Goal: Use online tool/utility: Utilize a website feature to perform a specific function

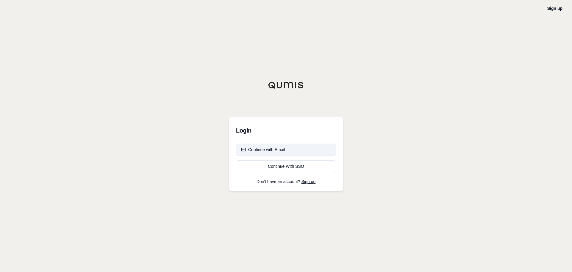
click at [290, 149] on button "Continue with Email" at bounding box center [286, 149] width 100 height 12
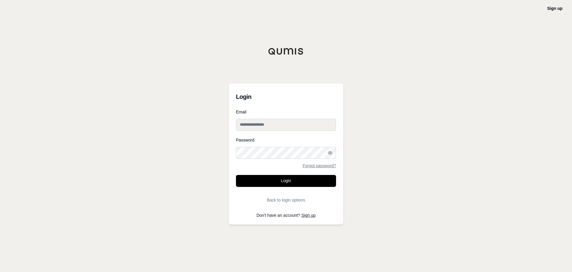
click at [279, 121] on input "Email" at bounding box center [286, 125] width 100 height 12
type input "**********"
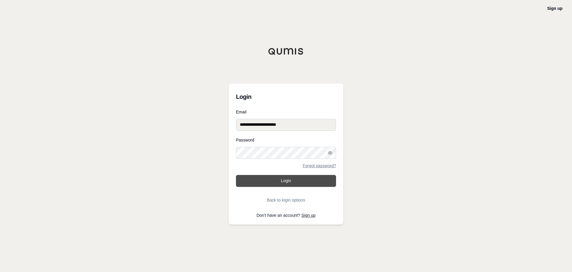
click at [280, 180] on button "Login" at bounding box center [286, 181] width 100 height 12
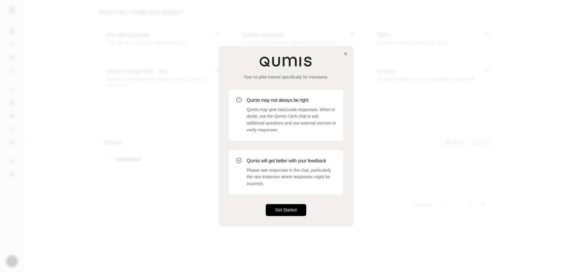
click at [293, 207] on button "Get Started" at bounding box center [286, 210] width 41 height 12
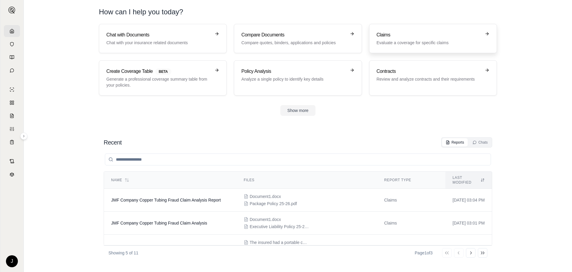
click at [412, 37] on h3 "Claims" at bounding box center [429, 34] width 105 height 7
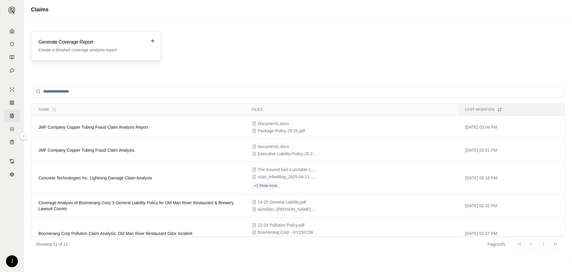
click at [88, 46] on div "Generate Coverage Report Create a detailed coverage analysis report" at bounding box center [91, 45] width 107 height 14
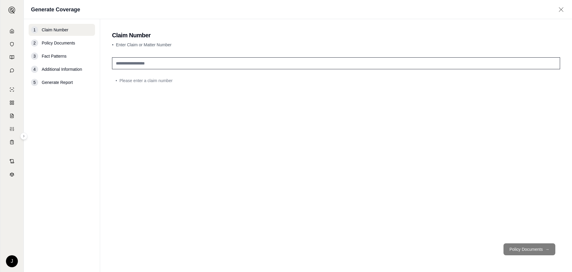
click at [169, 64] on input "text" at bounding box center [336, 63] width 448 height 12
type input "**********"
click at [522, 250] on button "Policy Documents →" at bounding box center [530, 249] width 52 height 12
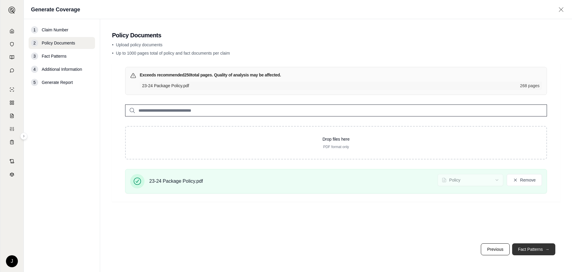
click at [525, 251] on button "Fact Patterns →" at bounding box center [533, 249] width 43 height 12
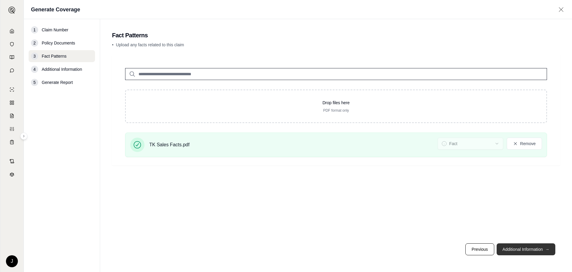
click at [506, 249] on button "Additional Information →" at bounding box center [526, 249] width 59 height 12
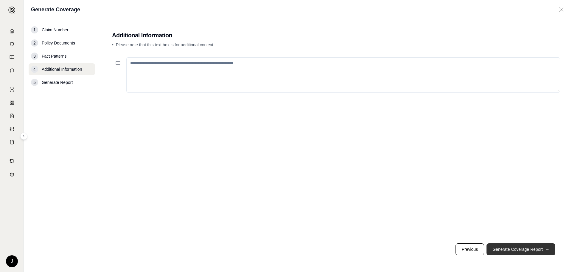
click at [505, 249] on button "Generate Coverage Report →" at bounding box center [521, 249] width 69 height 12
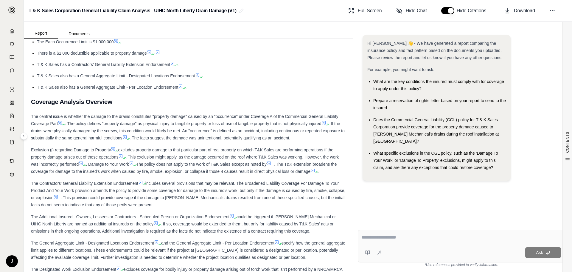
scroll to position [328, 0]
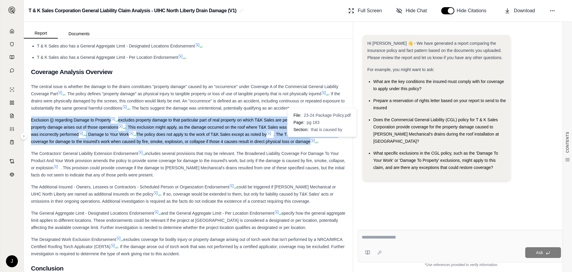
drag, startPoint x: 32, startPoint y: 120, endPoint x: 318, endPoint y: 141, distance: 286.9
click at [318, 141] on div "Exclusion (j) regarding Damage to Property excludes property damage to that par…" at bounding box center [188, 130] width 315 height 29
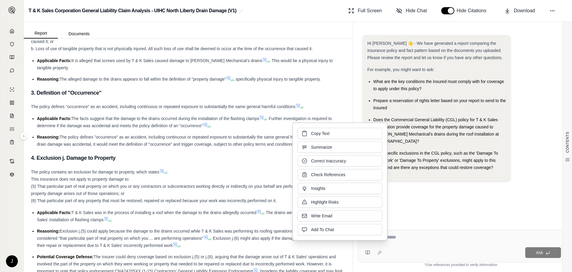
scroll to position [894, 0]
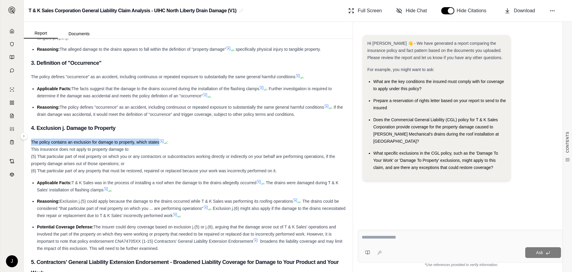
drag, startPoint x: 32, startPoint y: 143, endPoint x: 159, endPoint y: 140, distance: 127.9
click at [159, 140] on span "The policy contains an exclusion for damage to property, which states" at bounding box center [95, 141] width 128 height 5
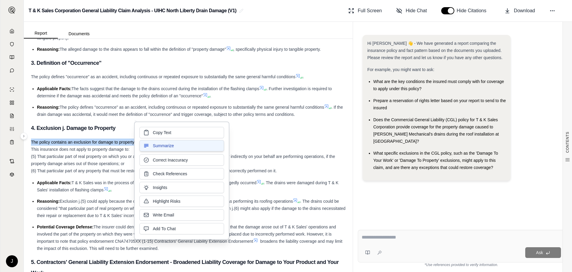
copy span "The policy contains an exclusion for damage to property, which states"
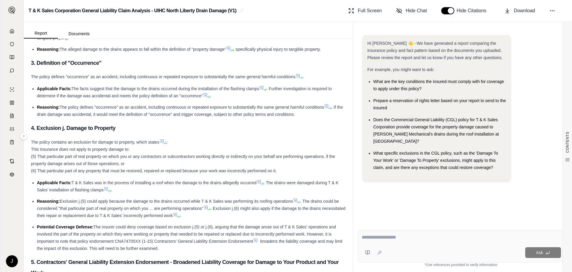
click at [277, 128] on h3 "4. Exclusion j. Damage to Property" at bounding box center [188, 127] width 315 height 11
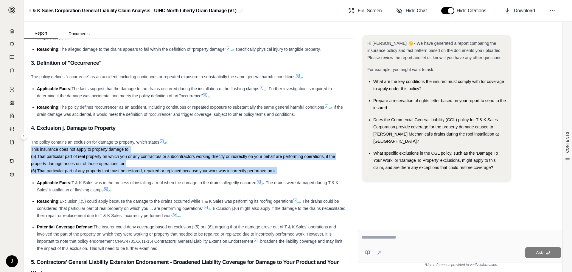
drag, startPoint x: 31, startPoint y: 147, endPoint x: 278, endPoint y: 170, distance: 248.1
click at [278, 170] on div "The policy contains an exclusion for damage to property, which states : This in…" at bounding box center [188, 156] width 315 height 36
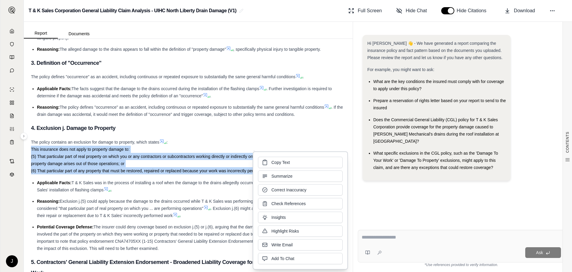
copy div "This insurance does not apply to property damage to: (5) That particular part o…"
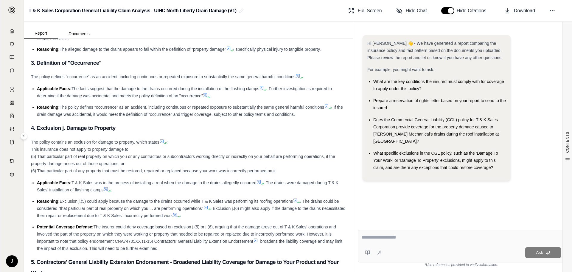
click at [340, 49] on li "Reasoning: The alleged damage to the drains appears to fall within the definiti…" at bounding box center [191, 49] width 309 height 7
click at [525, 8] on span "Download" at bounding box center [524, 10] width 21 height 7
